Goal: Task Accomplishment & Management: Complete application form

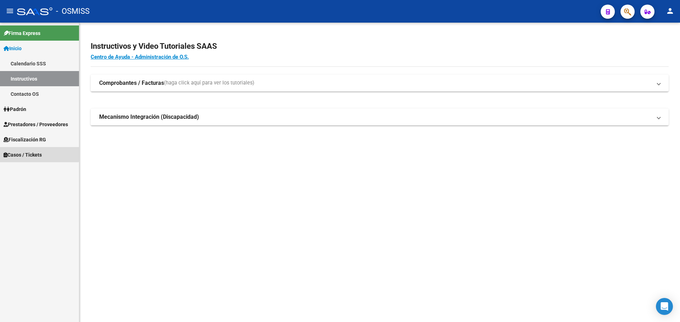
click at [8, 154] on span "Casos / Tickets" at bounding box center [23, 155] width 38 height 8
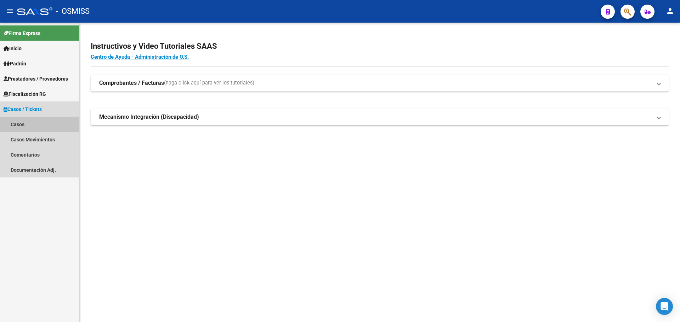
click at [16, 120] on link "Casos" at bounding box center [39, 124] width 79 height 15
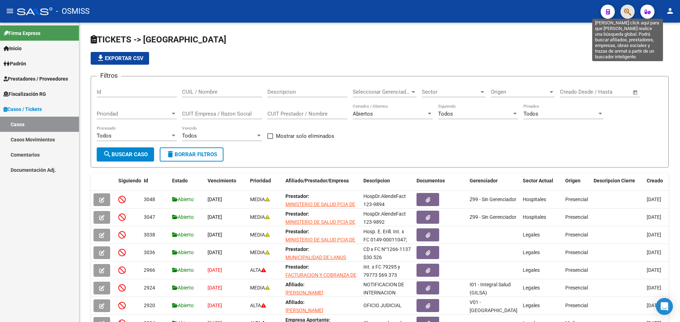
click at [356, 12] on icon "button" at bounding box center [627, 12] width 7 height 8
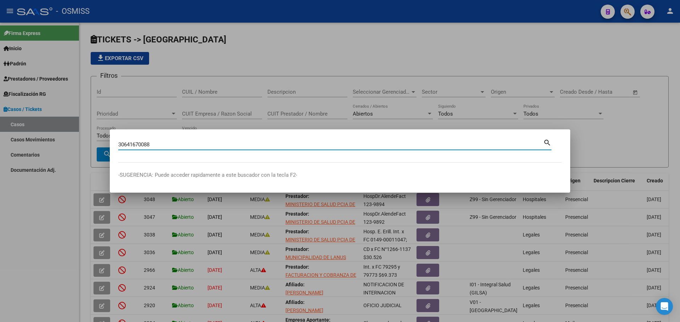
type input "30641670088"
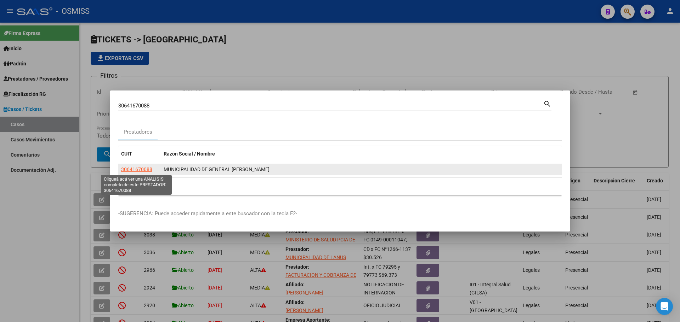
click at [126, 169] on span "30641670088" at bounding box center [136, 170] width 31 height 6
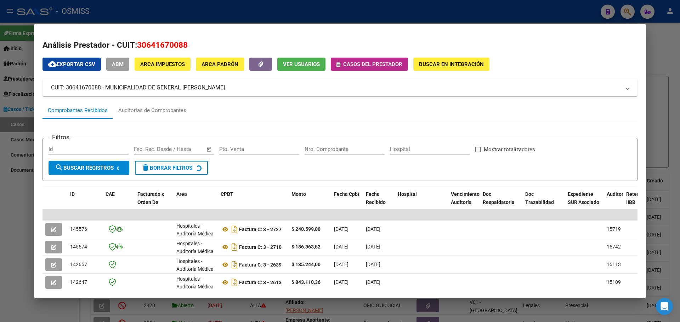
click at [338, 65] on icon "button" at bounding box center [338, 64] width 4 height 5
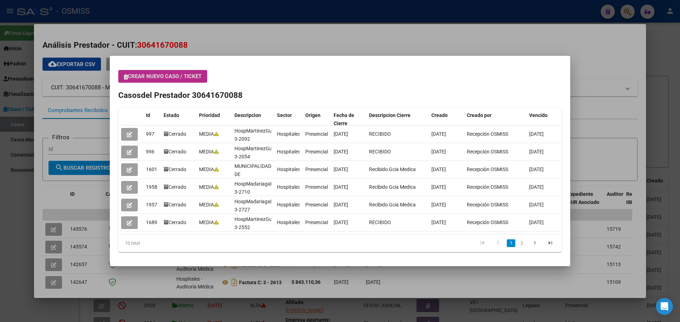
click at [127, 76] on icon "button" at bounding box center [126, 76] width 4 height 5
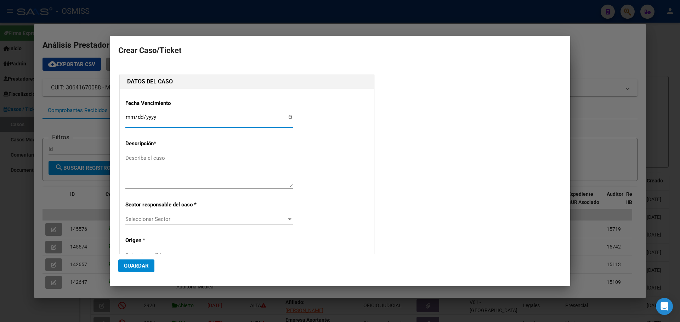
click at [288, 116] on input "Ingresar fecha" at bounding box center [208, 119] width 167 height 11
type input "2025-09-23"
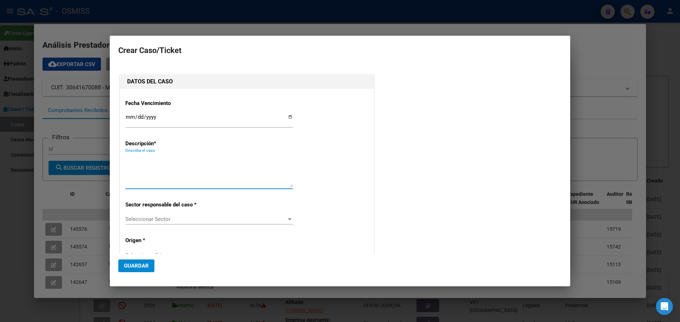
click at [136, 159] on textarea "Describa el caso" at bounding box center [208, 170] width 167 height 33
type textarea "HospMadariagaFact 3-3242"
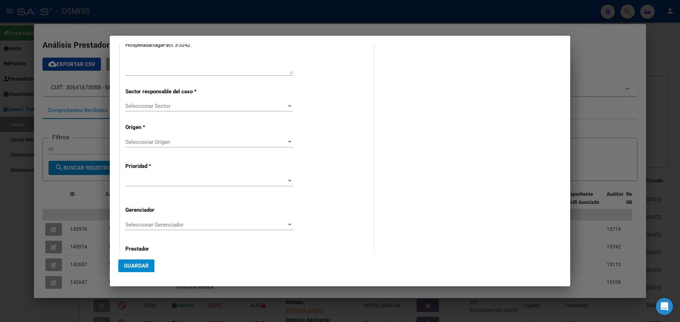
scroll to position [127, 0]
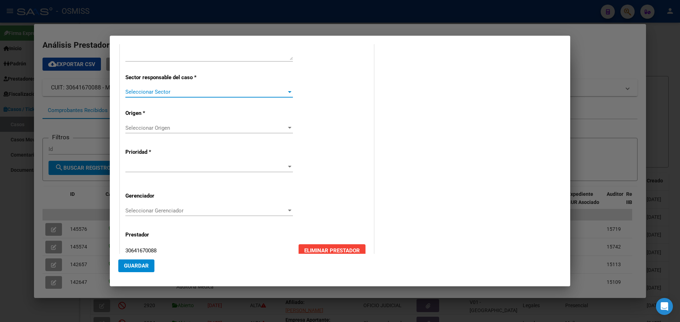
click at [288, 91] on div at bounding box center [290, 92] width 4 height 2
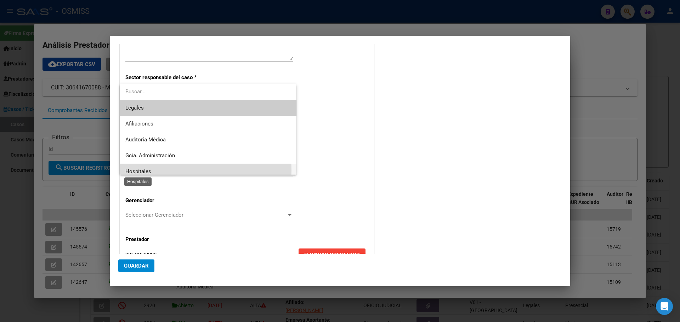
click at [132, 171] on span "Hospitales" at bounding box center [138, 172] width 26 height 6
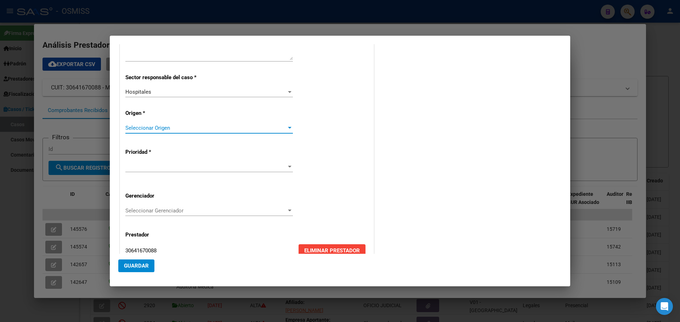
click at [287, 127] on div at bounding box center [289, 128] width 6 height 6
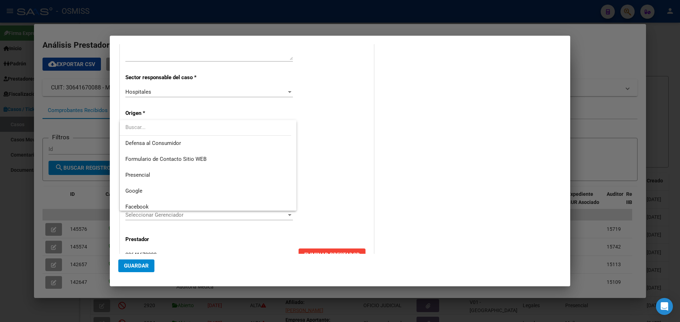
scroll to position [99, 0]
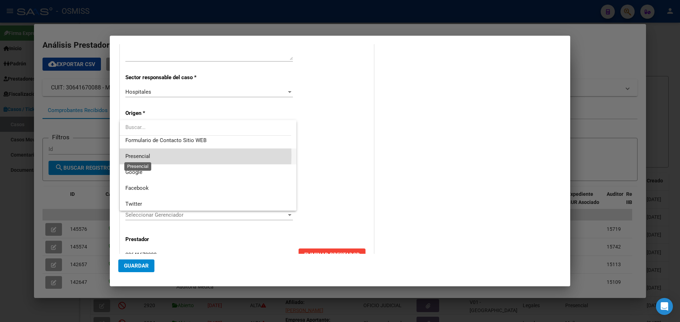
click at [130, 155] on span "Presencial" at bounding box center [137, 156] width 25 height 6
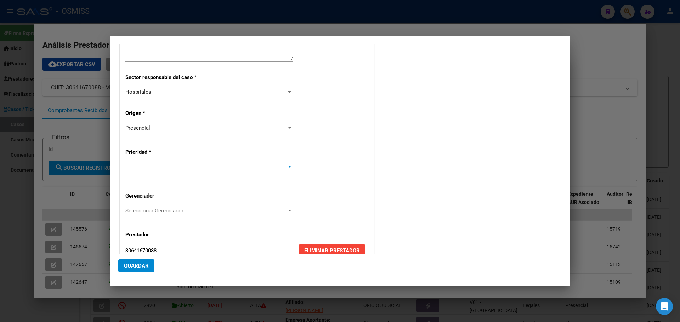
click at [288, 166] on div at bounding box center [290, 167] width 4 height 2
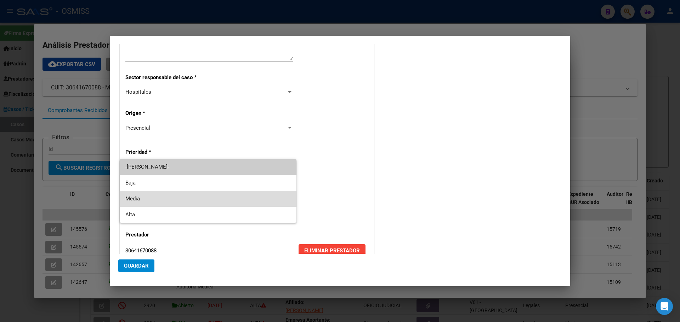
click at [126, 196] on span "Media" at bounding box center [207, 199] width 165 height 16
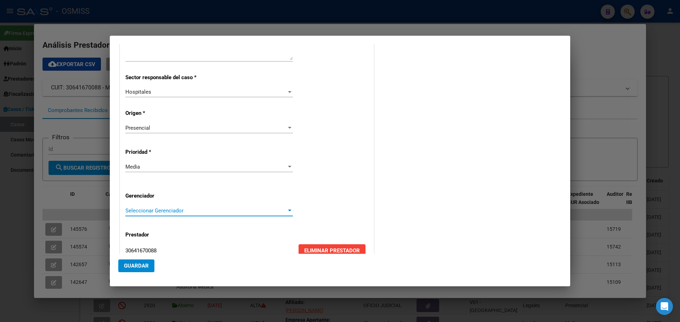
click at [287, 208] on div at bounding box center [289, 211] width 6 height 6
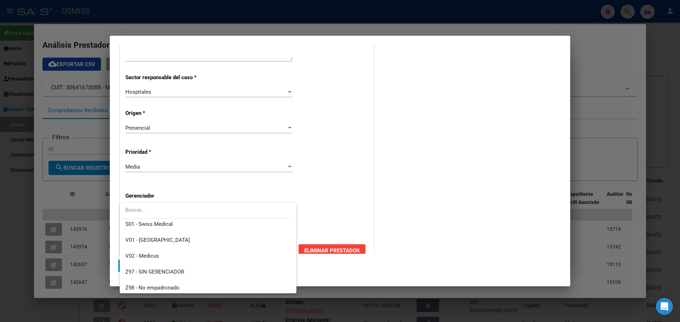
scroll to position [212, 0]
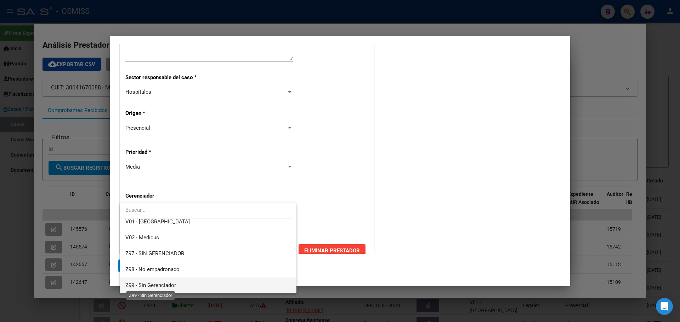
click at [141, 208] on span "Z99 - Sin Gerenciador" at bounding box center [150, 285] width 51 height 6
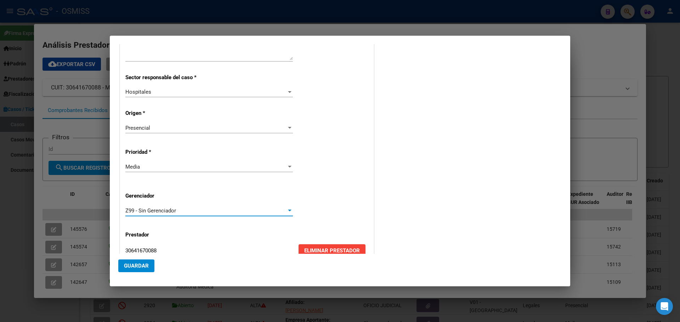
click at [132, 208] on span "Guardar" at bounding box center [136, 266] width 25 height 6
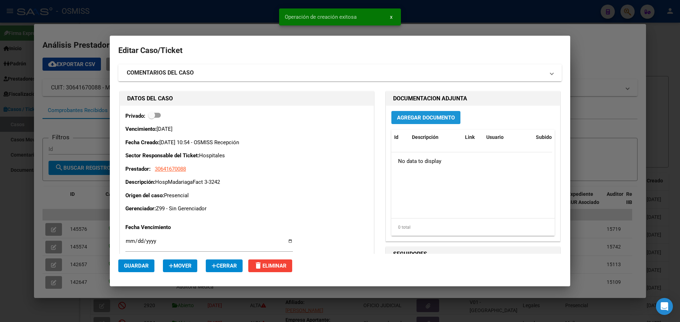
click at [356, 118] on span "Agregar Documento" at bounding box center [426, 118] width 58 height 6
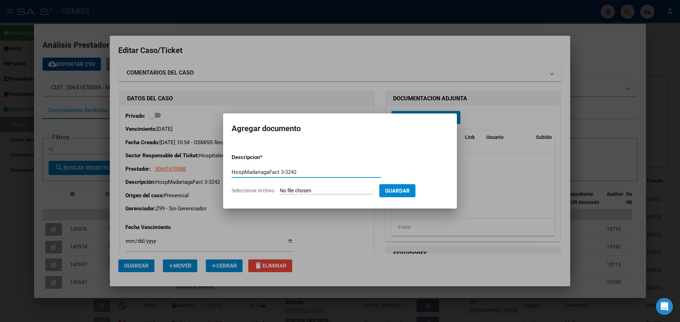
type input "HospMadariagaFact 3-3242"
click at [253, 189] on span "Seleccionar Archivo" at bounding box center [253, 191] width 43 height 6
click at [280, 189] on input "Seleccionar Archivo" at bounding box center [327, 191] width 94 height 7
type input "C:\fakepath\Fact 3242.pdf"
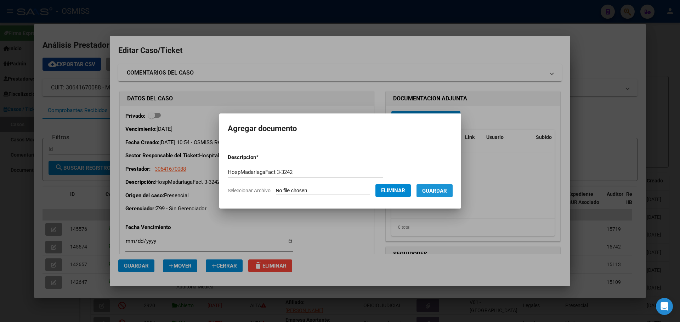
click at [356, 192] on span "Guardar" at bounding box center [434, 191] width 25 height 6
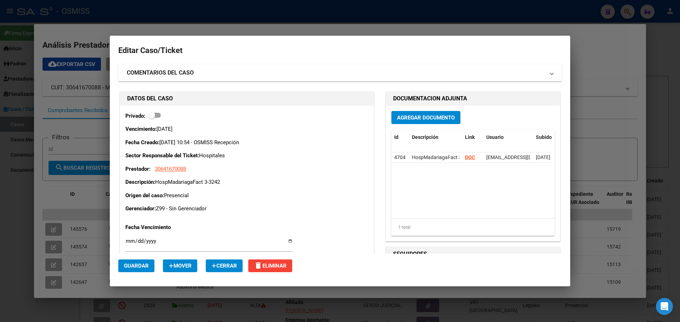
click at [168, 12] on div at bounding box center [340, 161] width 680 height 322
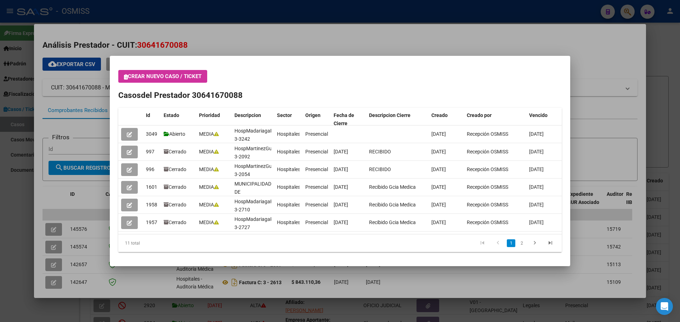
click at [356, 40] on div at bounding box center [340, 161] width 680 height 322
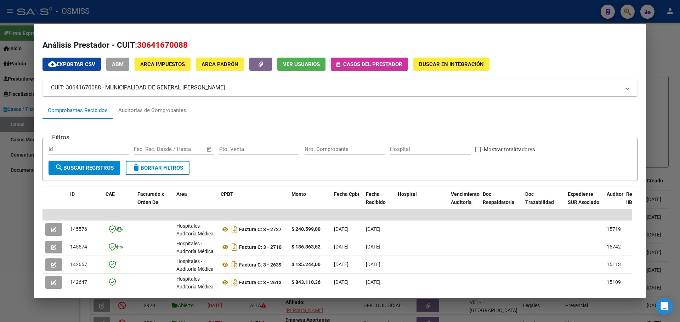
click at [356, 13] on div at bounding box center [340, 161] width 680 height 322
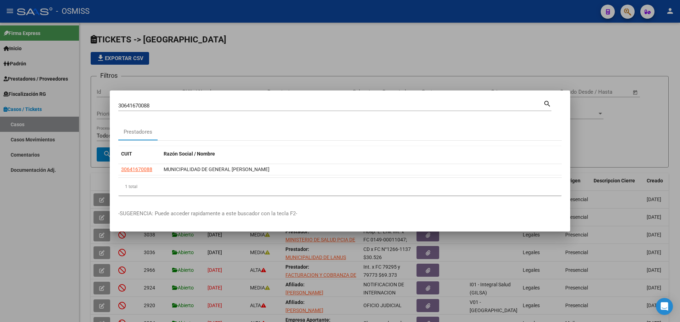
click at [356, 39] on div at bounding box center [340, 161] width 680 height 322
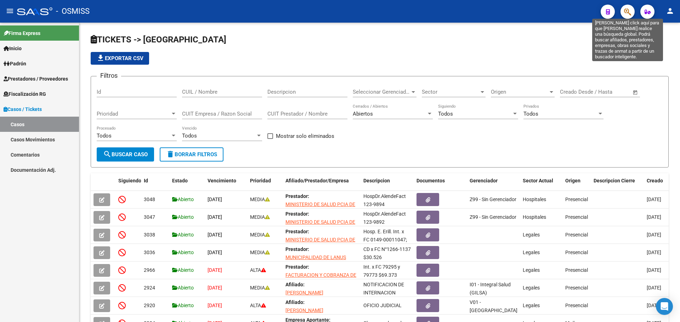
click at [356, 10] on icon "button" at bounding box center [627, 12] width 7 height 8
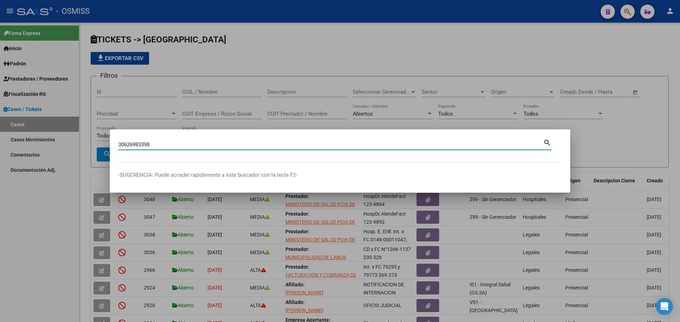
type input "30626983398"
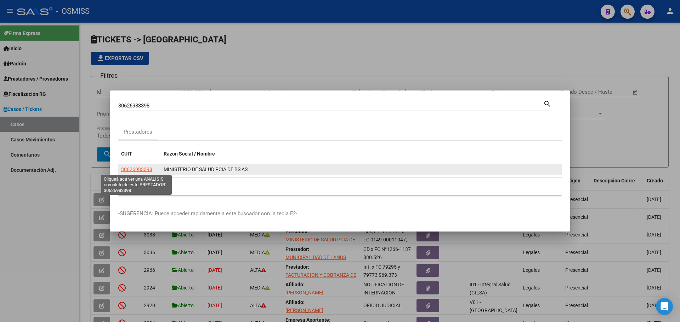
click at [124, 167] on span "30626983398" at bounding box center [136, 170] width 31 height 6
type textarea "30626983398"
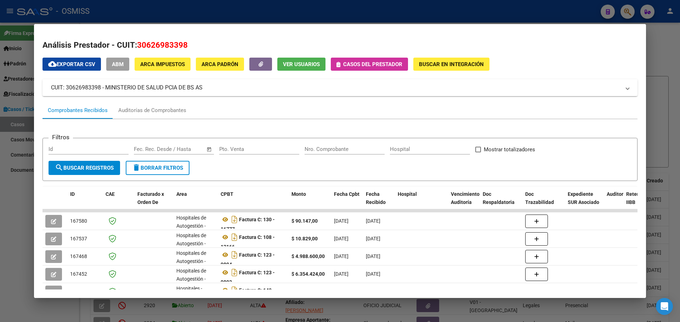
click at [339, 62] on icon "button" at bounding box center [338, 64] width 4 height 5
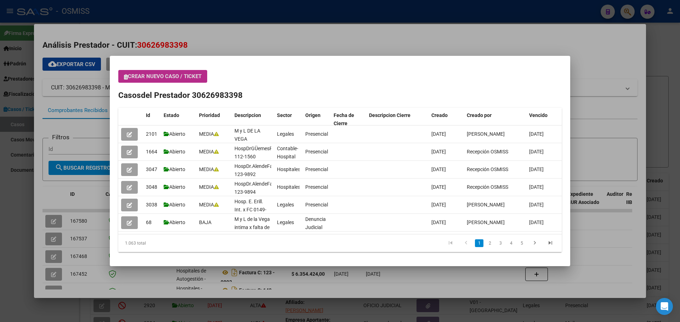
click at [124, 75] on icon "button" at bounding box center [126, 76] width 4 height 5
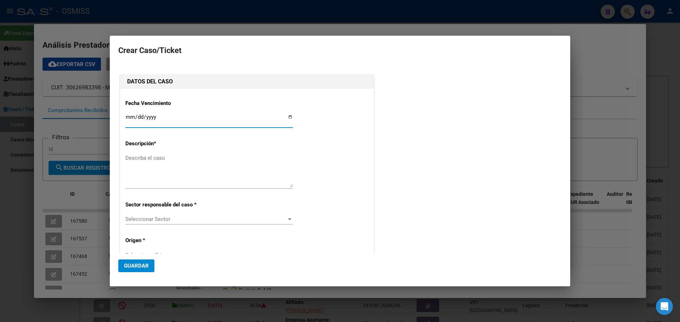
click at [288, 116] on input "Ingresar fecha" at bounding box center [208, 119] width 167 height 11
type input "2025-09-15"
click at [138, 160] on textarea "Describa el caso" at bounding box center [208, 170] width 167 height 33
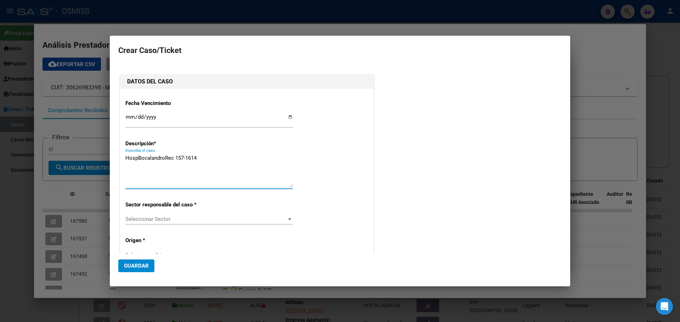
type textarea "HospBocalandroRec 157-1614"
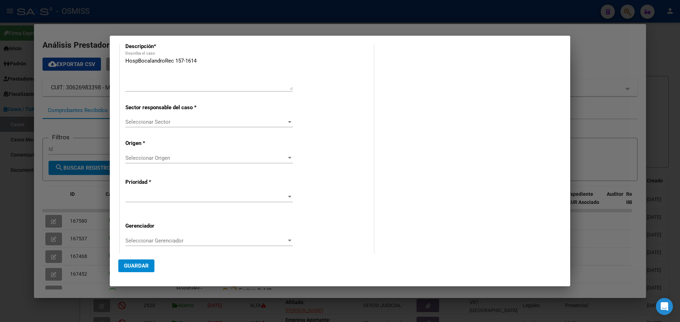
scroll to position [94, 0]
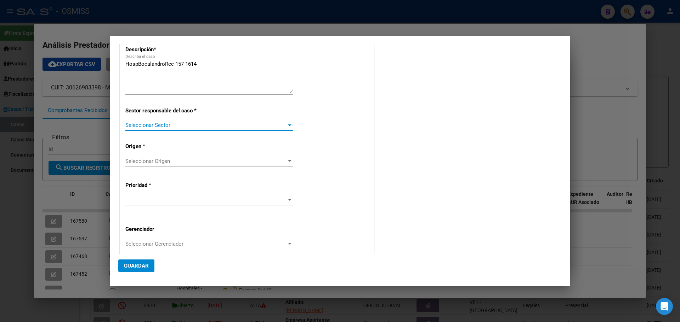
click at [289, 125] on div at bounding box center [290, 126] width 4 height 2
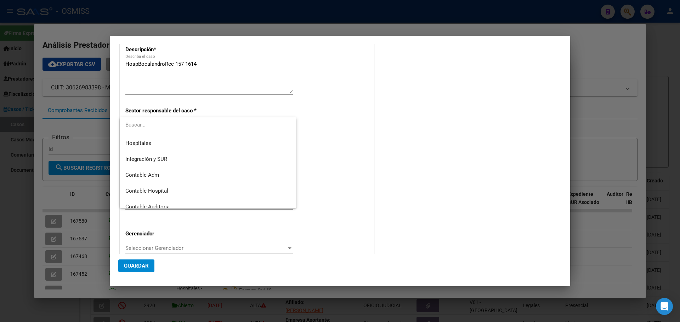
scroll to position [69, 0]
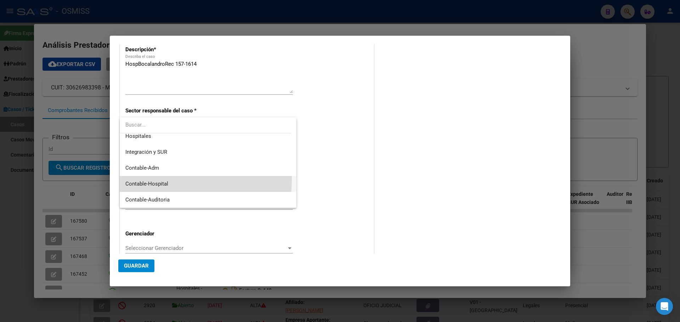
click at [140, 179] on span "Contable-Hospital" at bounding box center [207, 184] width 165 height 16
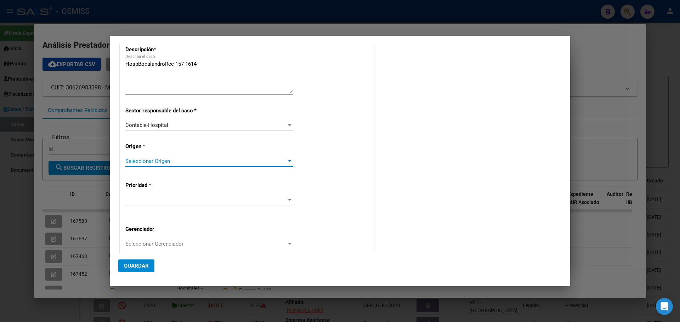
click at [288, 161] on div at bounding box center [290, 161] width 4 height 2
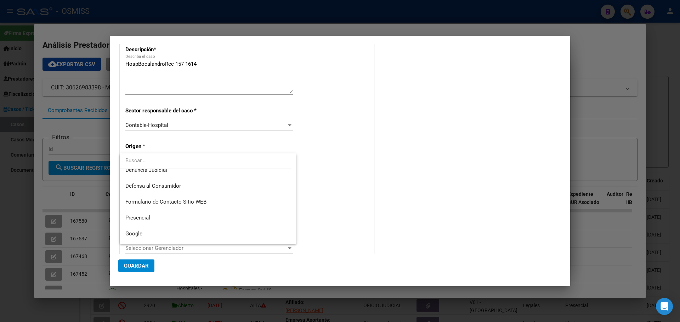
scroll to position [80, 0]
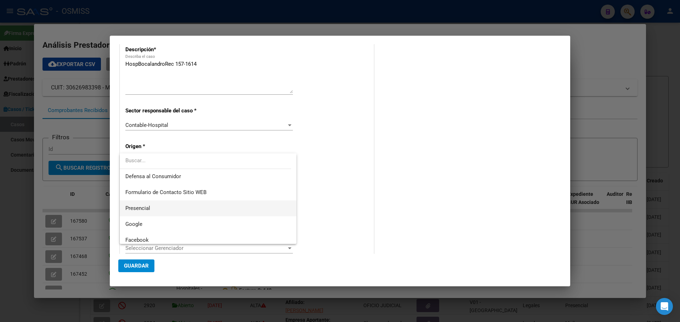
click at [167, 205] on span "Presencial" at bounding box center [207, 209] width 165 height 16
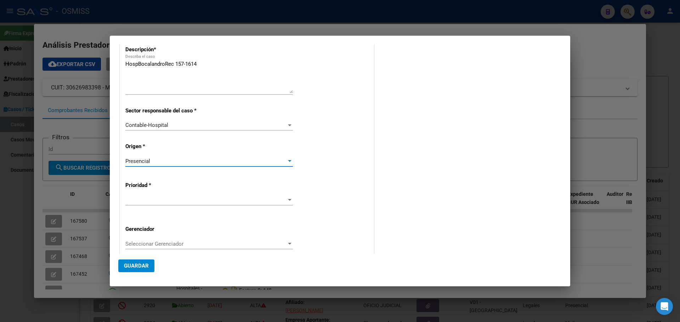
click at [287, 199] on div at bounding box center [289, 201] width 6 height 6
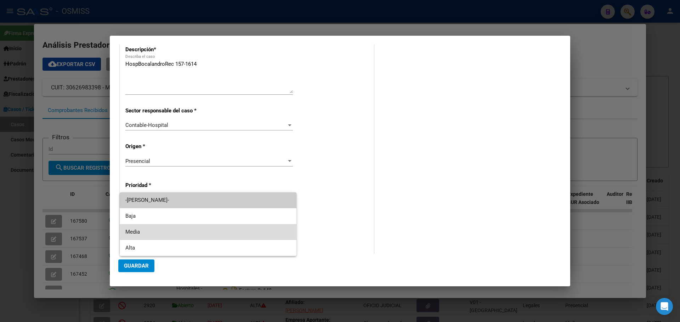
click at [133, 208] on span "Media" at bounding box center [207, 232] width 165 height 16
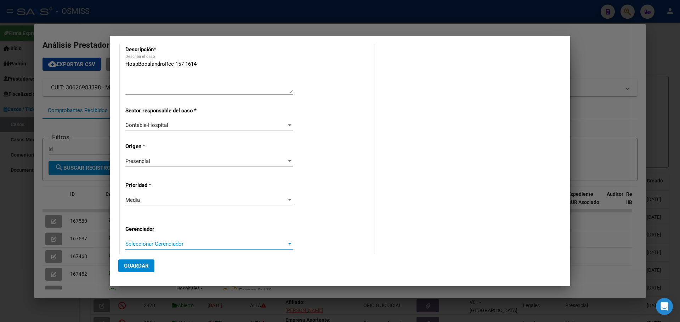
click at [288, 208] on div at bounding box center [290, 244] width 4 height 2
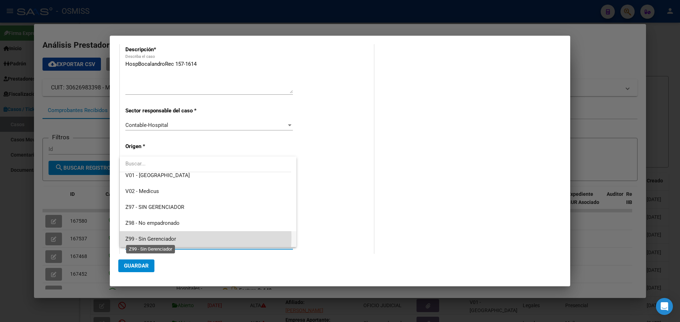
click at [134, 208] on span "Z99 - Sin Gerenciador" at bounding box center [150, 239] width 51 height 6
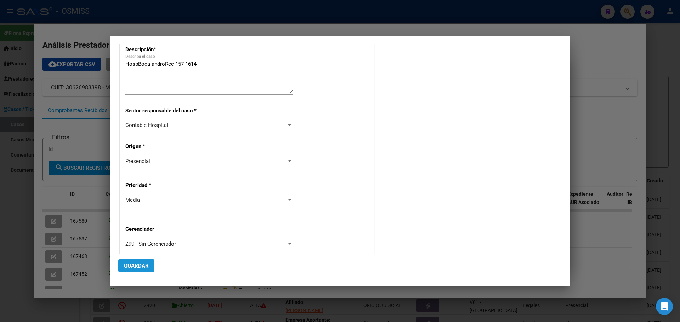
click at [130, 208] on span "Guardar" at bounding box center [136, 266] width 25 height 6
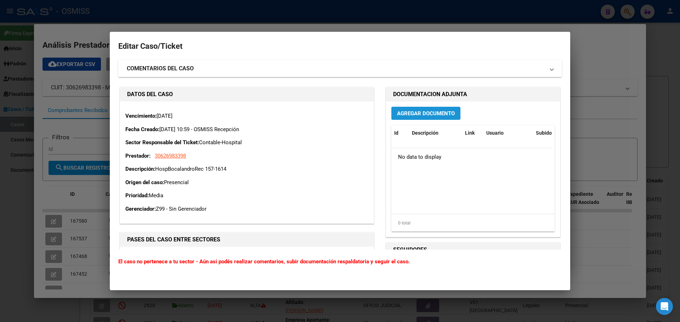
click at [356, 111] on span "Agregar Documento" at bounding box center [426, 113] width 58 height 6
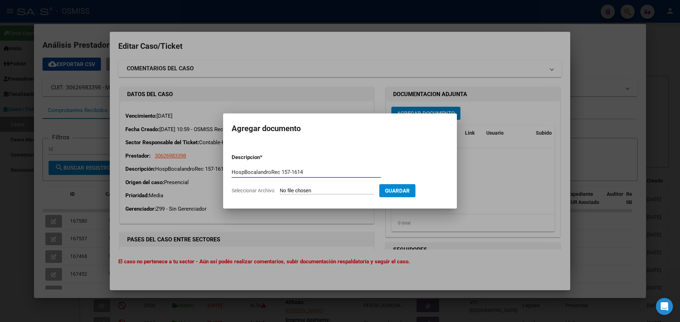
type input "HospBocalandroRec 157-1614"
click at [242, 190] on span "Seleccionar Archivo" at bounding box center [253, 191] width 43 height 6
click at [280, 190] on input "Seleccionar Archivo" at bounding box center [327, 191] width 94 height 7
type input "C:\fakepath\Rec 1614.pdf"
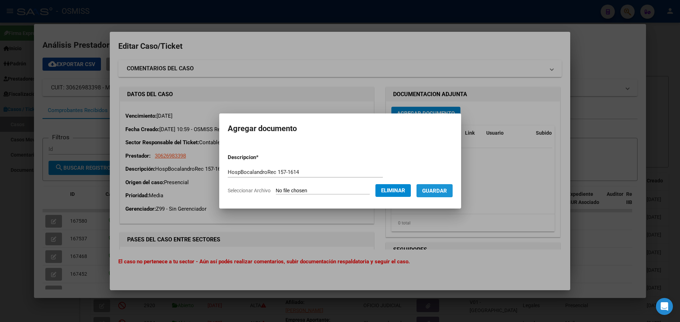
click at [356, 189] on span "Guardar" at bounding box center [434, 191] width 25 height 6
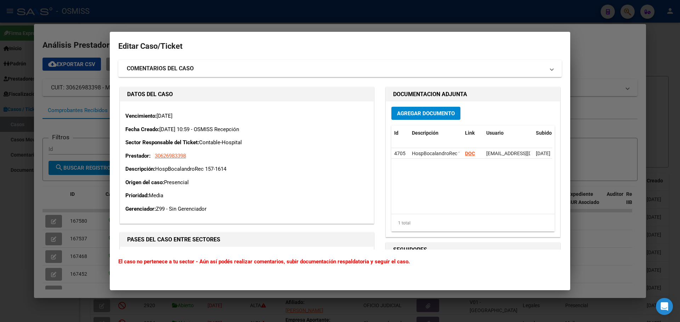
click at [86, 29] on div at bounding box center [340, 161] width 680 height 322
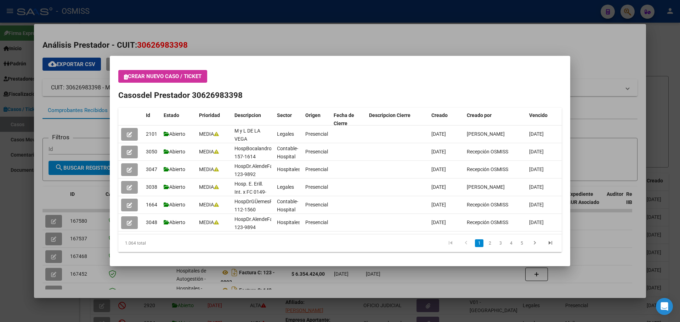
click at [86, 29] on div at bounding box center [340, 161] width 680 height 322
